Goal: Check status: Check status

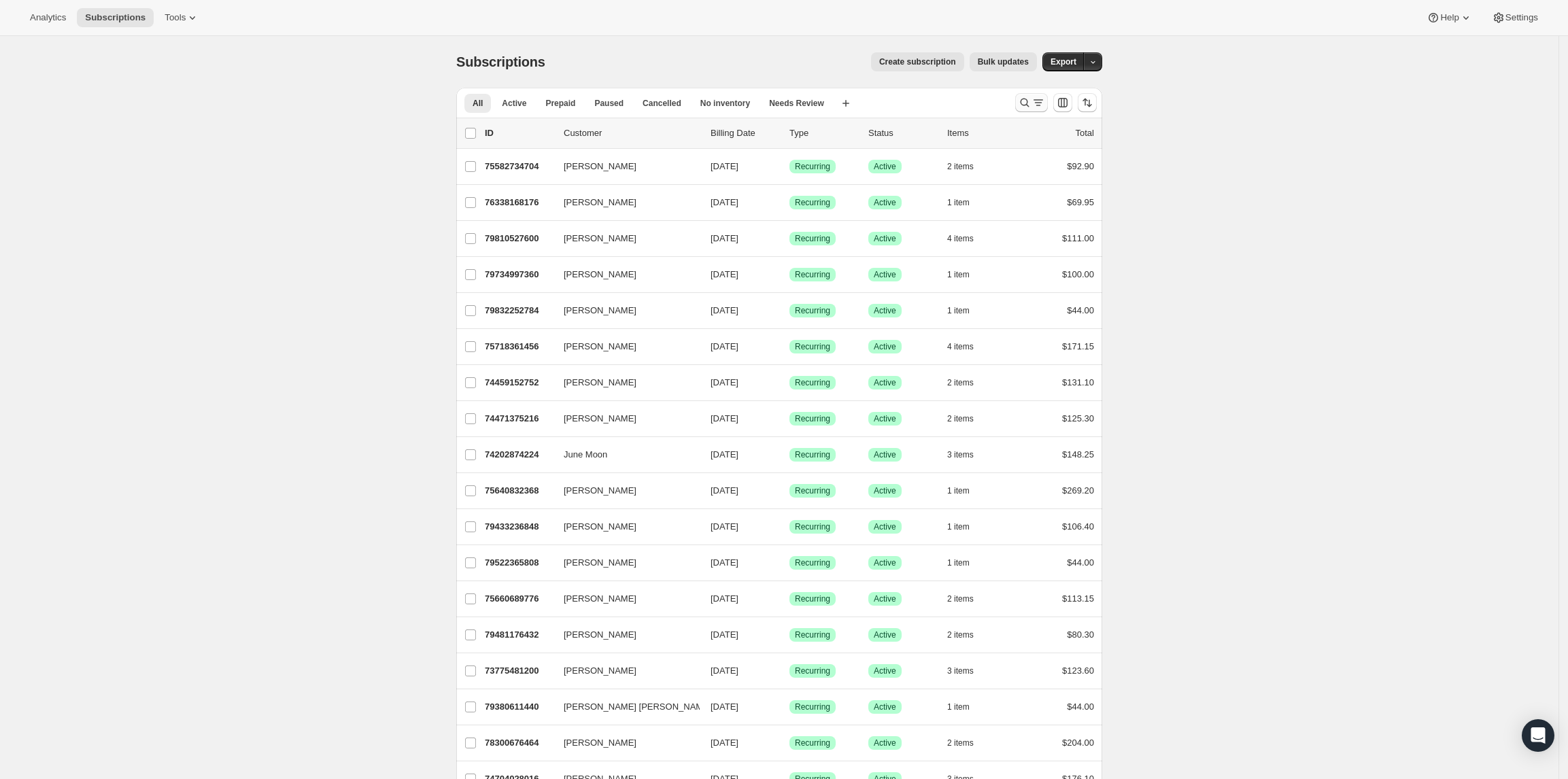
click at [1025, 99] on icon "Search and filter results" at bounding box center [1024, 102] width 14 height 14
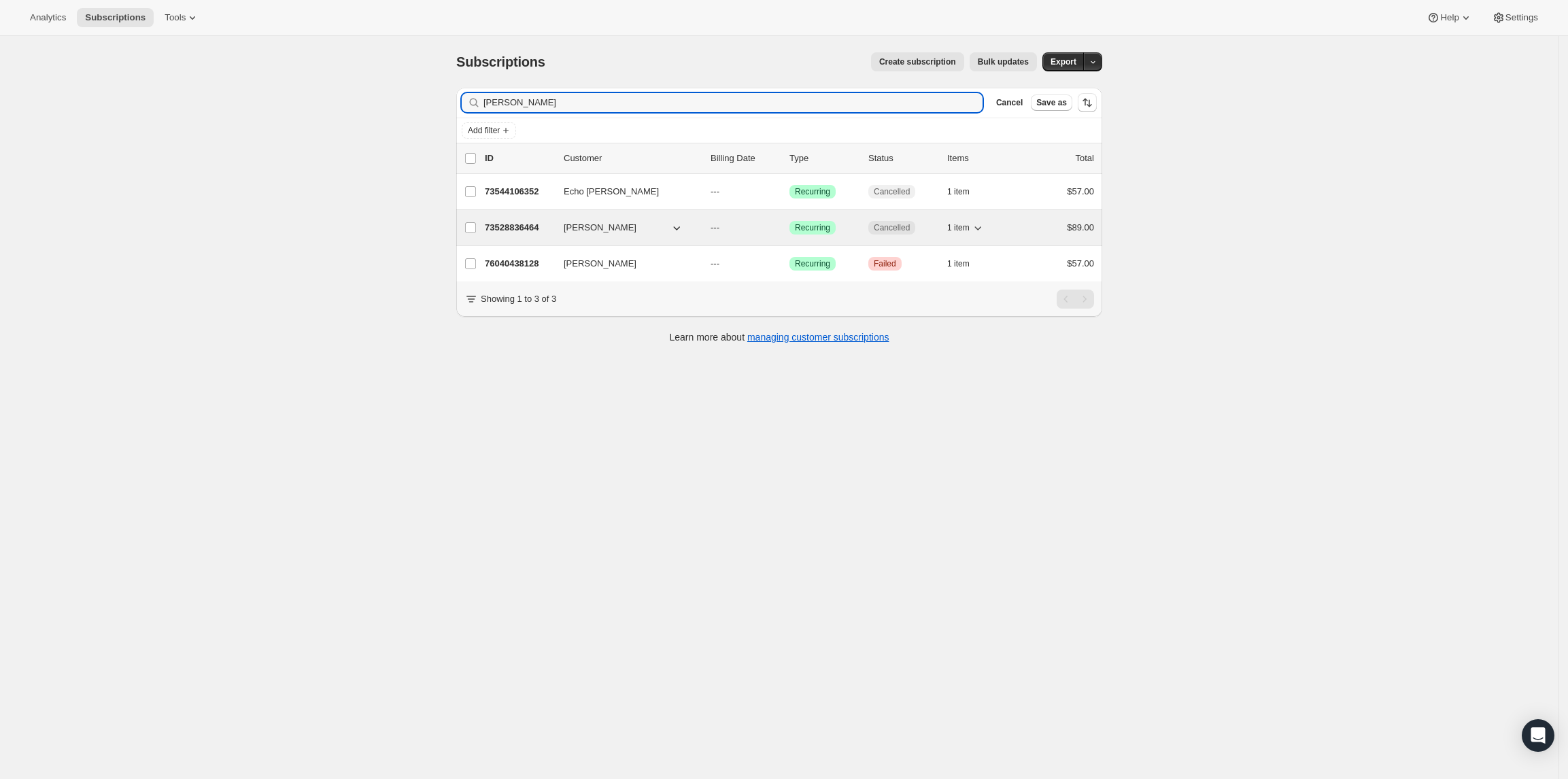
type input "[PERSON_NAME]"
click at [507, 232] on p "73528836464" at bounding box center [519, 227] width 68 height 14
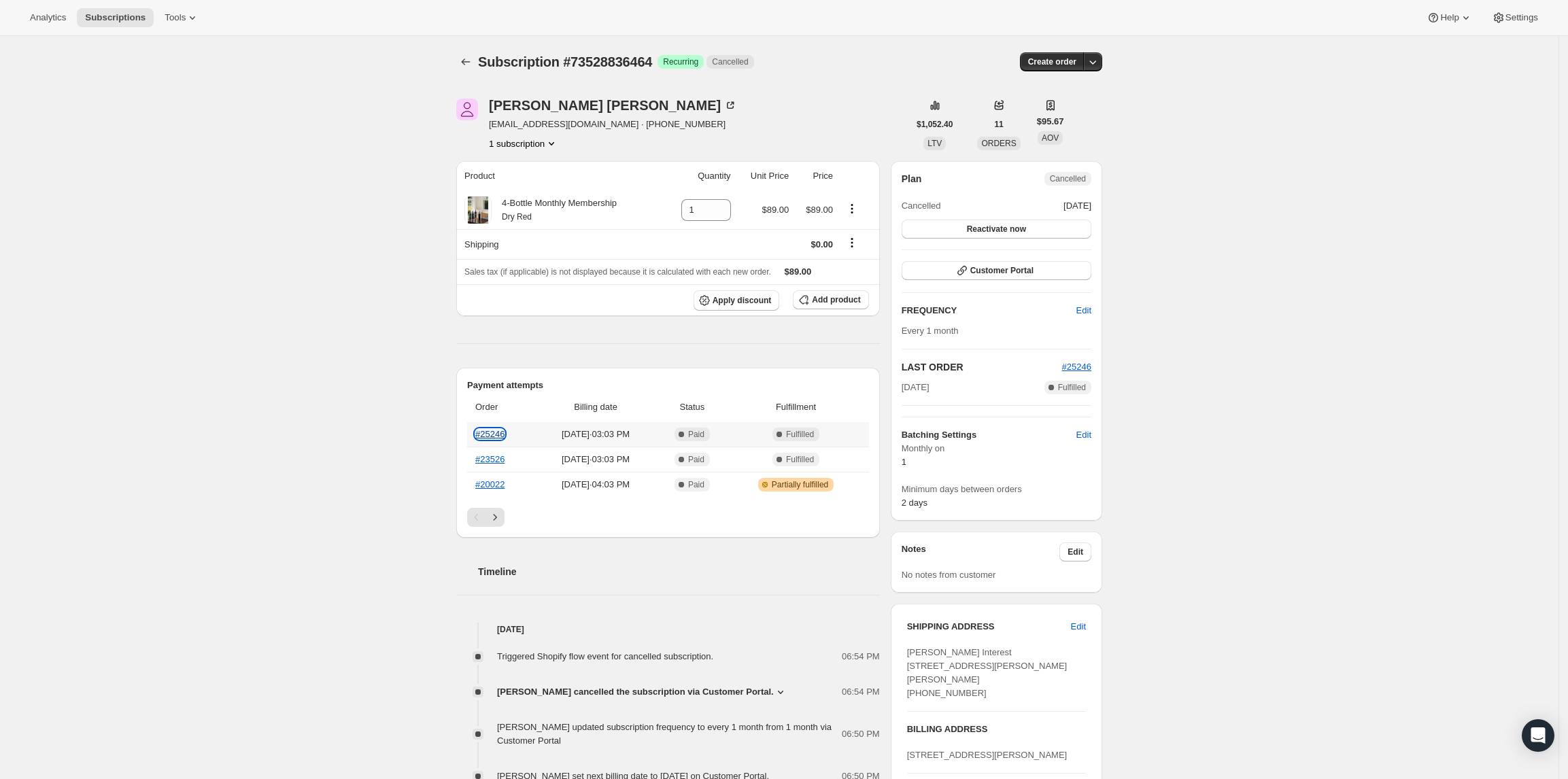
click at [504, 436] on link "#25246" at bounding box center [490, 434] width 30 height 10
click at [463, 55] on icon "Subscriptions" at bounding box center [465, 62] width 14 height 14
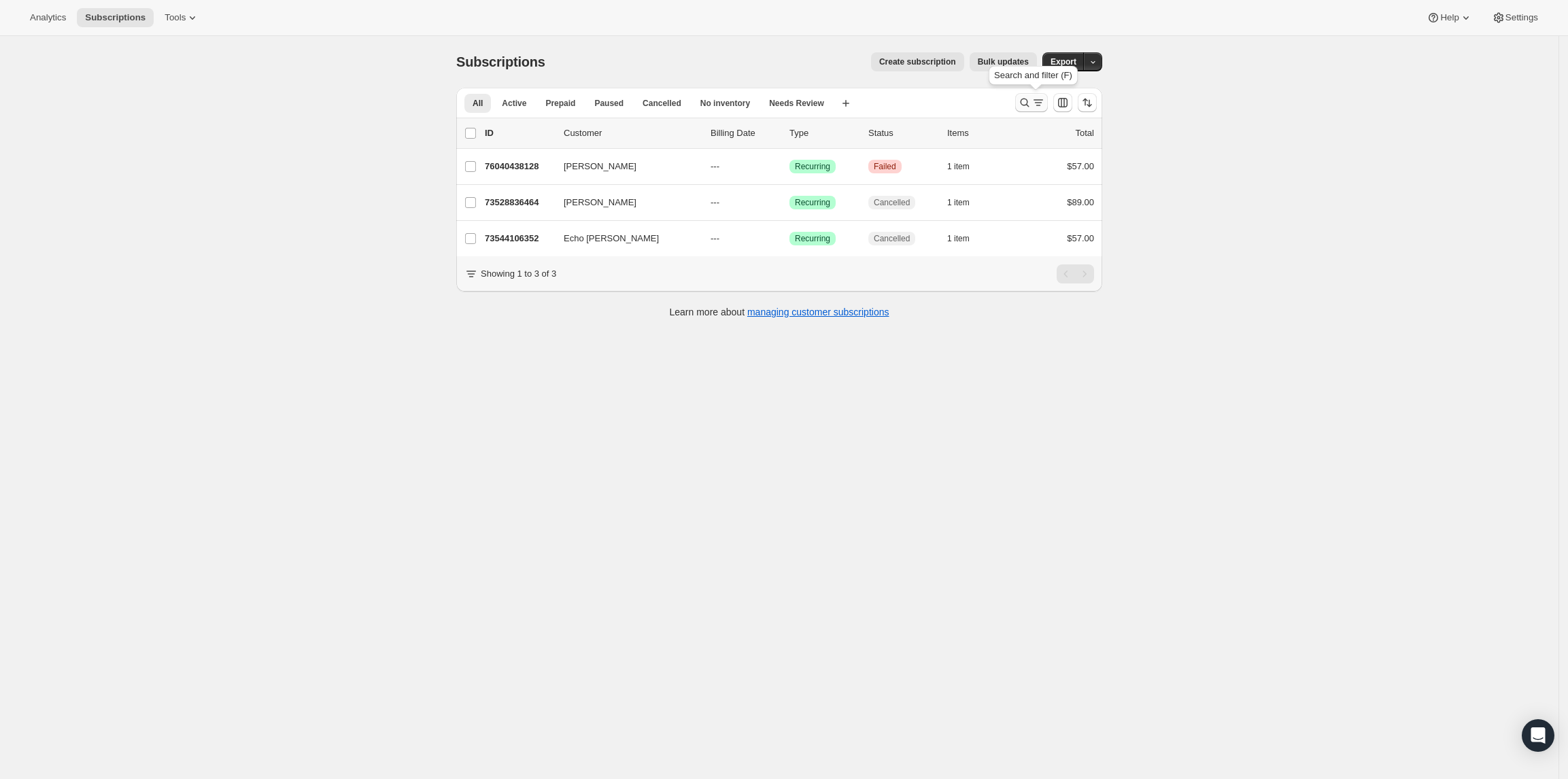
click at [1023, 101] on icon "Search and filter results" at bounding box center [1024, 102] width 14 height 14
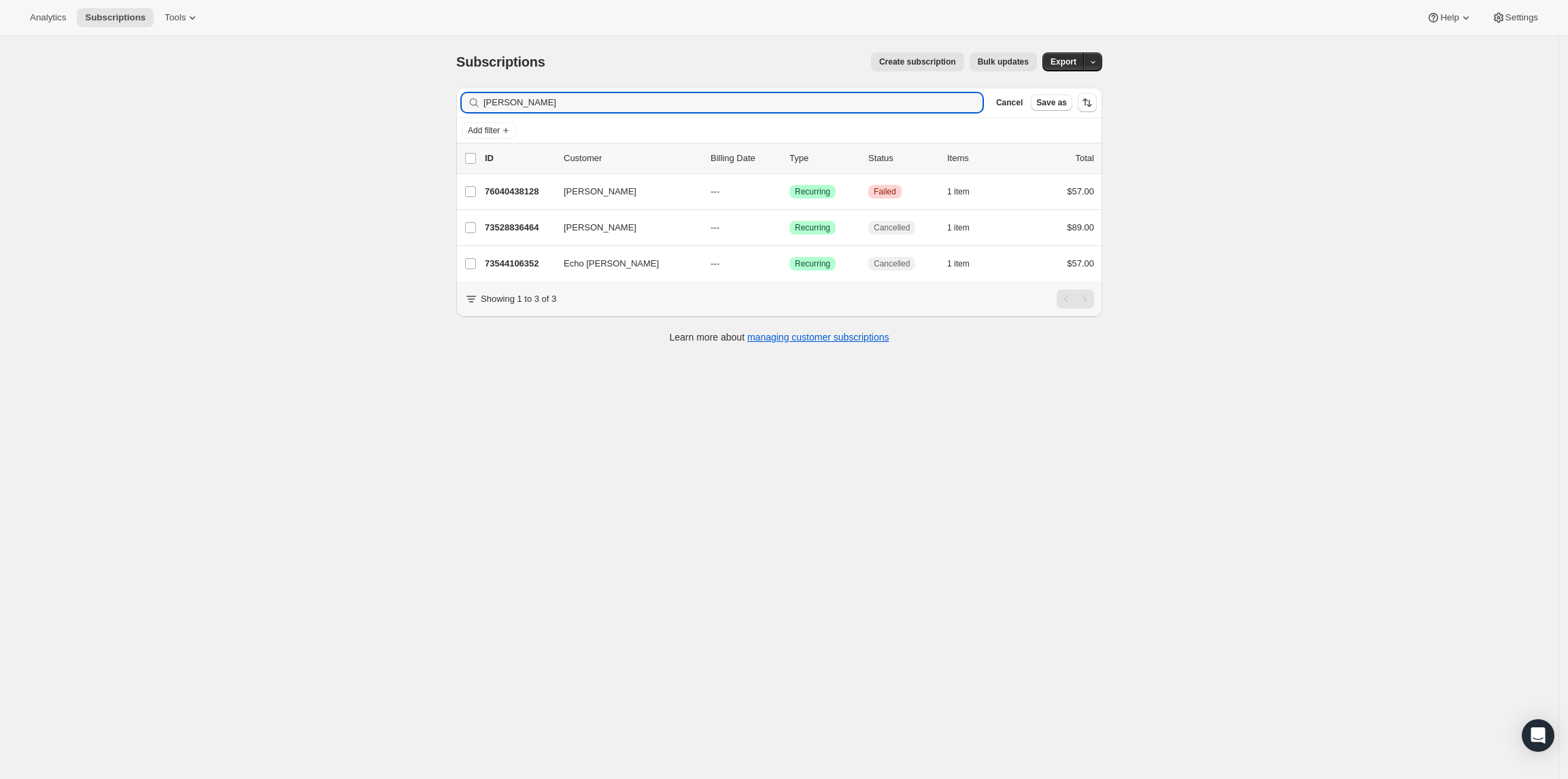
drag, startPoint x: 536, startPoint y: 97, endPoint x: 329, endPoint y: 55, distance: 211.2
click at [343, 57] on div "Subscriptions. This page is ready Subscriptions Create subscription Bulk update…" at bounding box center [779, 425] width 1559 height 779
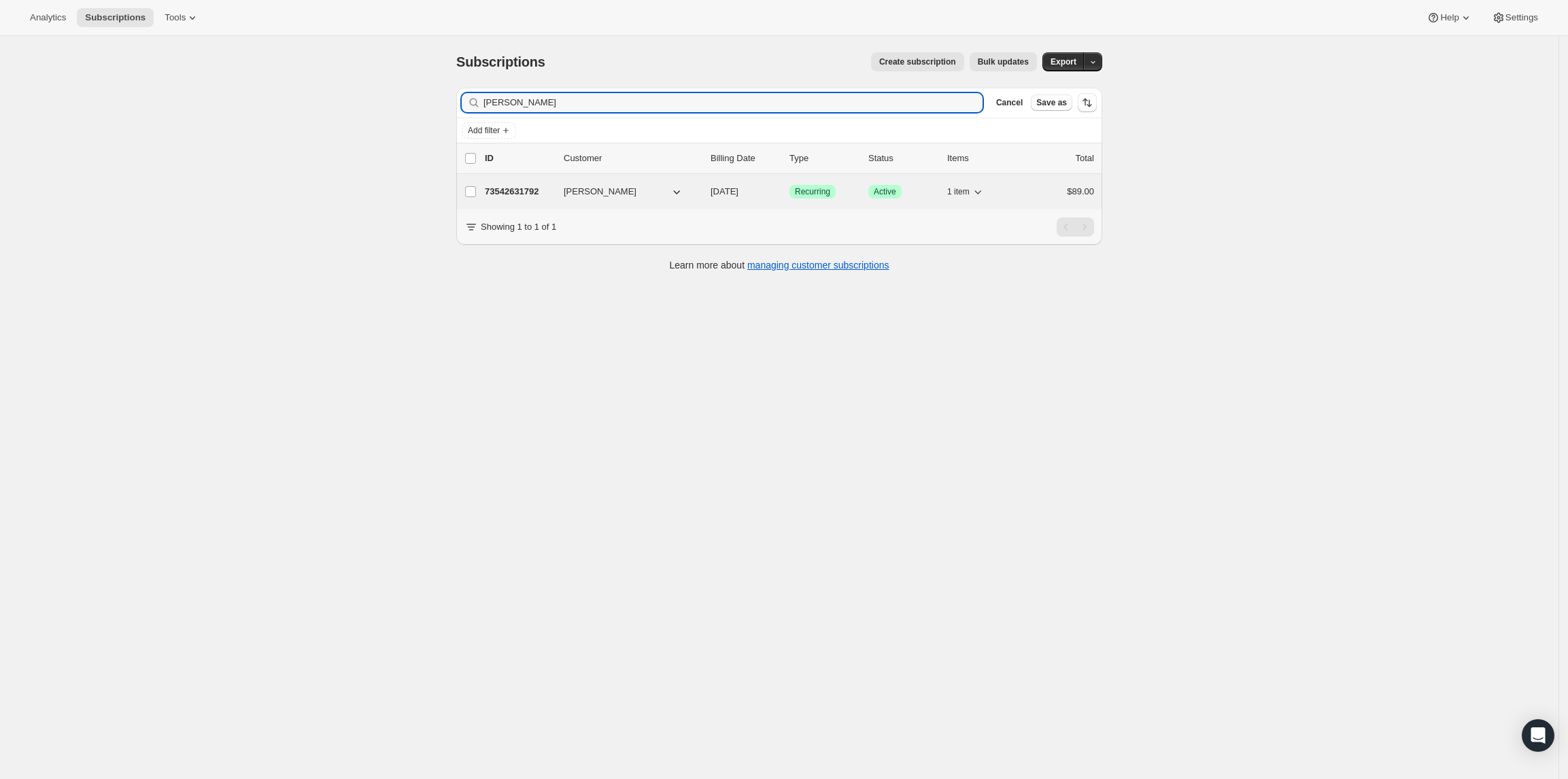
type input "dolan"
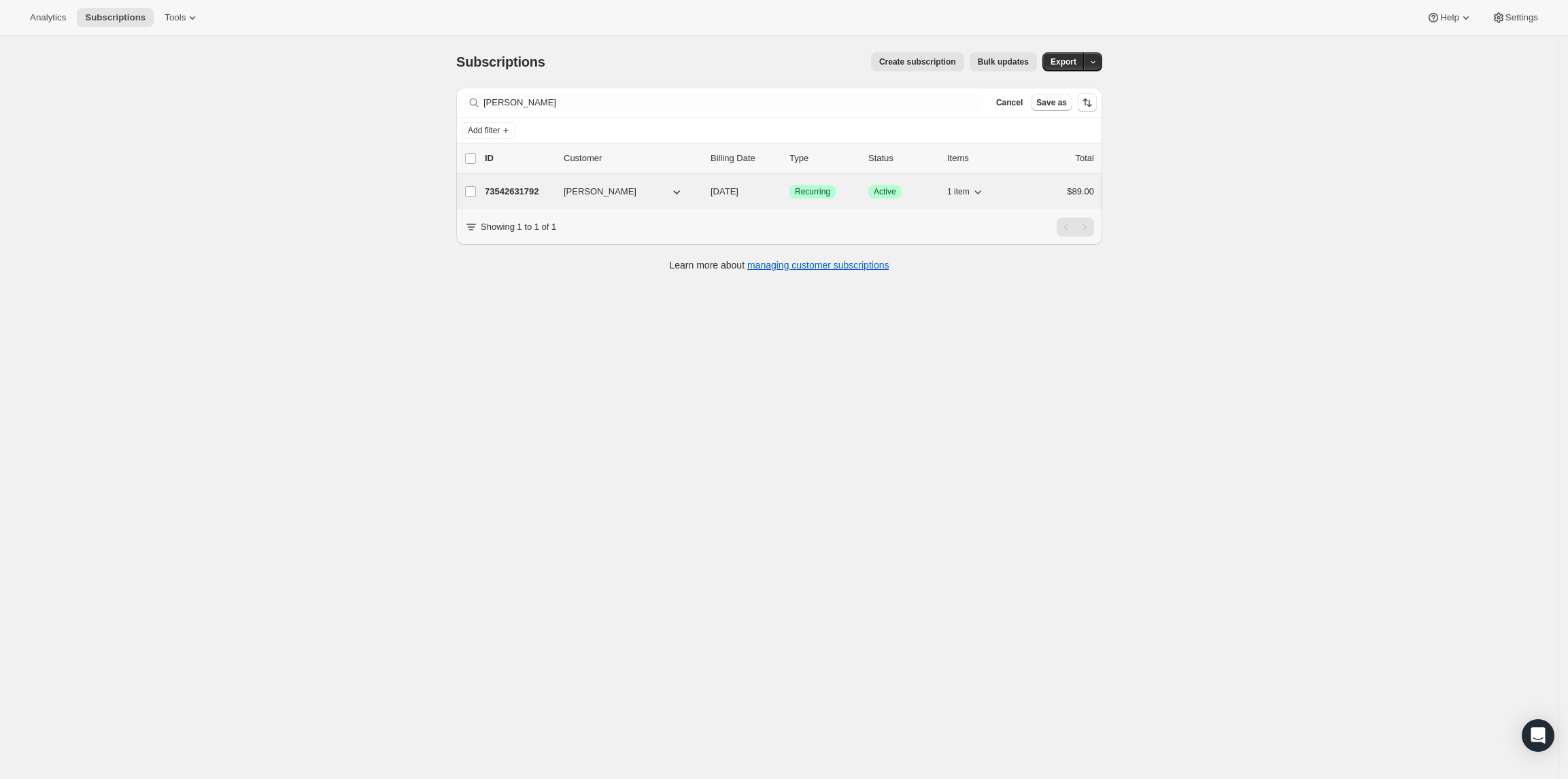
click at [518, 198] on p "73542631792" at bounding box center [519, 191] width 68 height 14
